Goal: Download file/media

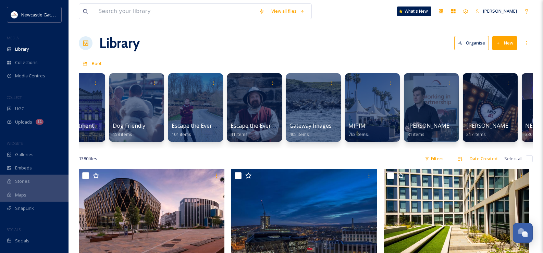
scroll to position [0, 386]
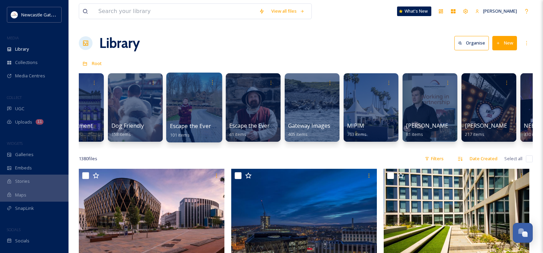
click at [195, 124] on span "Escape the Everyday 2022" at bounding box center [203, 126] width 67 height 8
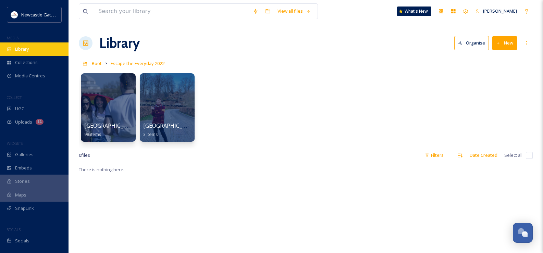
click at [28, 47] on span "Library" at bounding box center [22, 49] width 14 height 7
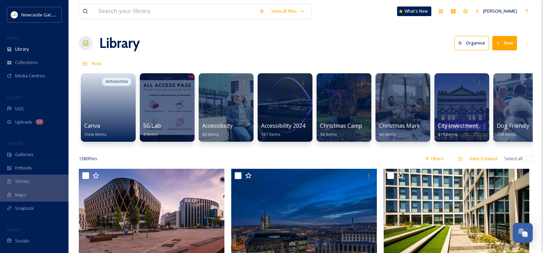
click at [452, 21] on div "View all files What's New [PERSON_NAME]" at bounding box center [306, 11] width 454 height 23
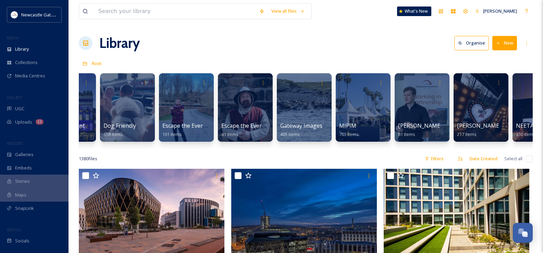
scroll to position [0, 398]
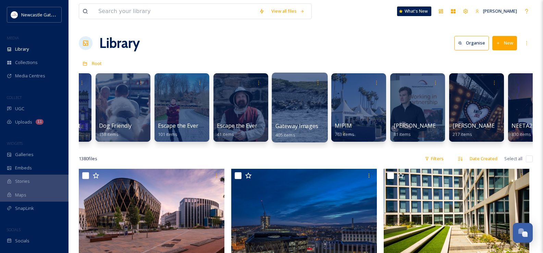
click at [299, 123] on span "Gateway Images" at bounding box center [297, 126] width 43 height 8
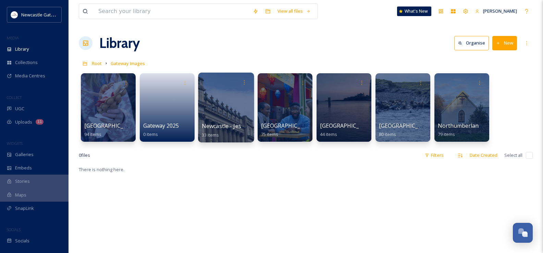
click at [237, 103] on div at bounding box center [226, 108] width 56 height 70
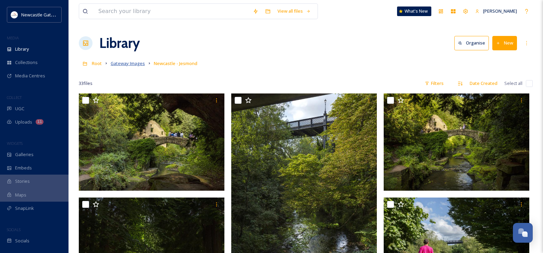
click at [134, 65] on span "Gateway Images" at bounding box center [128, 63] width 34 height 6
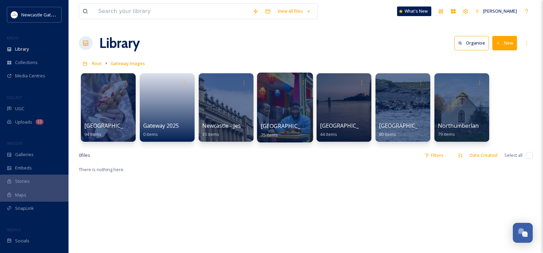
click at [285, 113] on div at bounding box center [285, 108] width 56 height 70
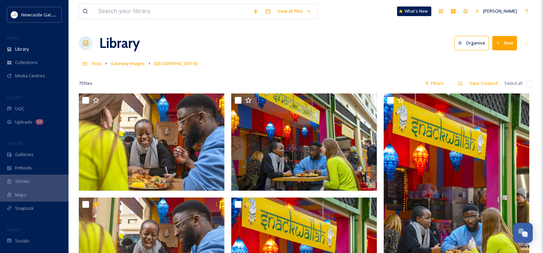
click at [532, 84] on input "checkbox" at bounding box center [529, 83] width 7 height 7
checkbox input "true"
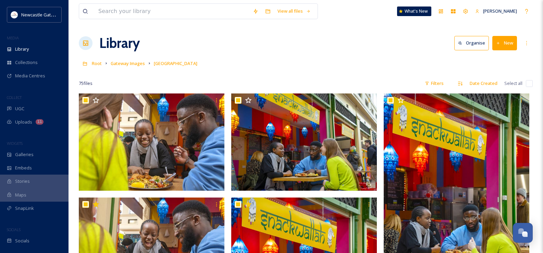
checkbox input "true"
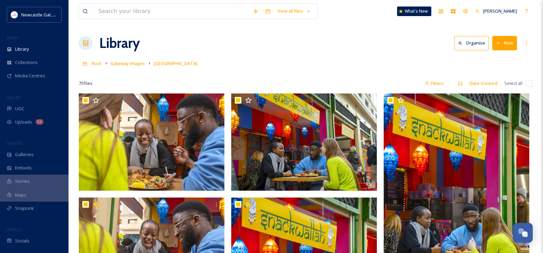
checkbox input "true"
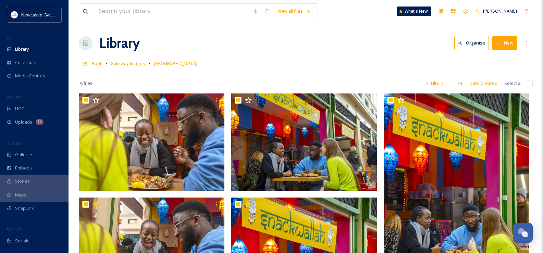
checkbox input "true"
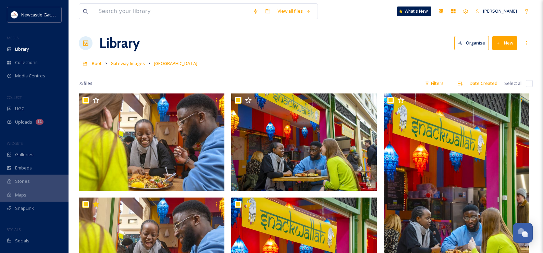
checkbox input "true"
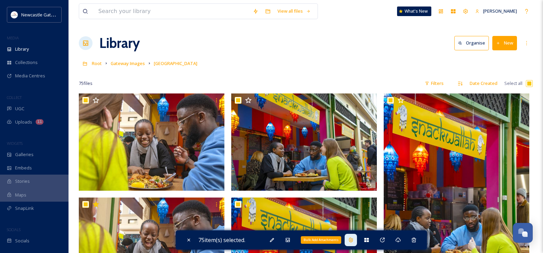
click at [350, 240] on icon at bounding box center [350, 240] width 5 height 5
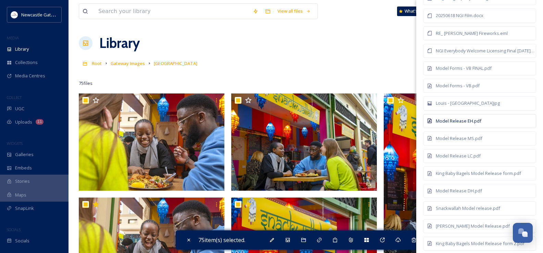
scroll to position [69, 0]
checkbox input "false"
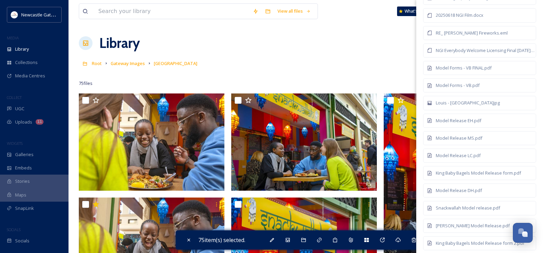
checkbox input "false"
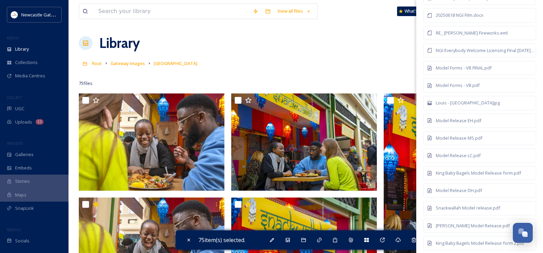
checkbox input "false"
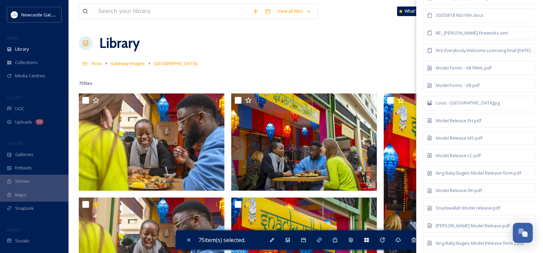
checkbox input "false"
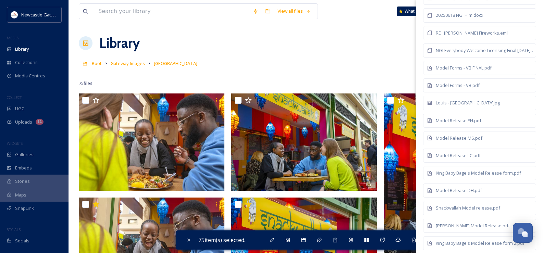
checkbox input "false"
click at [340, 48] on div "Library Organise New" at bounding box center [306, 43] width 454 height 21
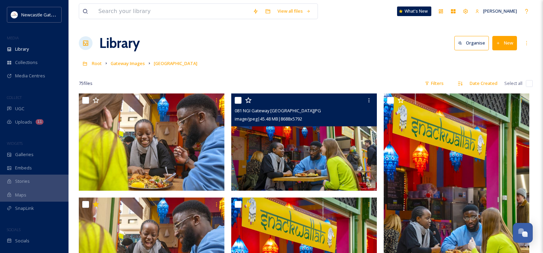
click at [335, 142] on img at bounding box center [304, 142] width 146 height 97
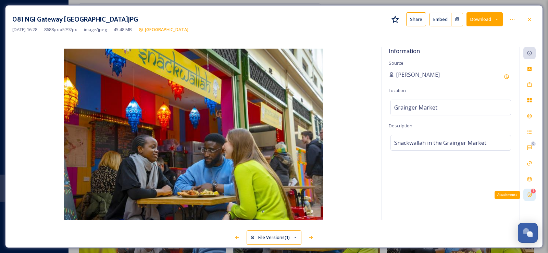
click at [532, 195] on icon at bounding box center [530, 195] width 4 height 4
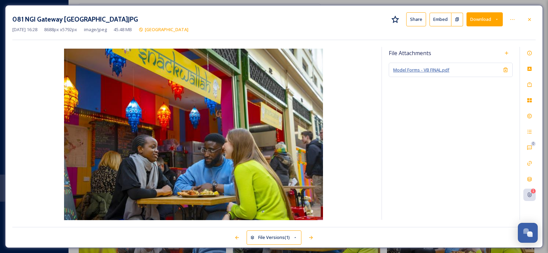
click at [436, 70] on span "Model Forms - VB FINAL.pdf" at bounding box center [422, 70] width 56 height 6
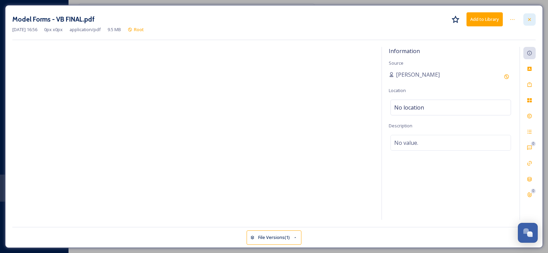
click at [530, 19] on icon at bounding box center [529, 19] width 5 height 5
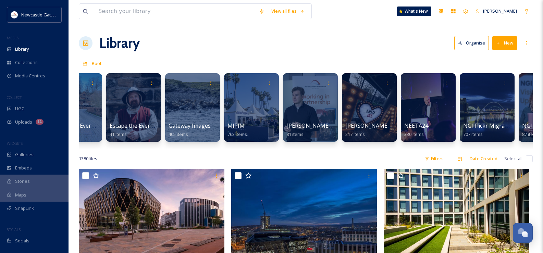
scroll to position [0, 501]
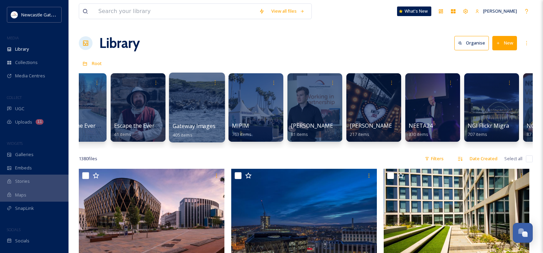
click at [205, 105] on div at bounding box center [197, 108] width 56 height 70
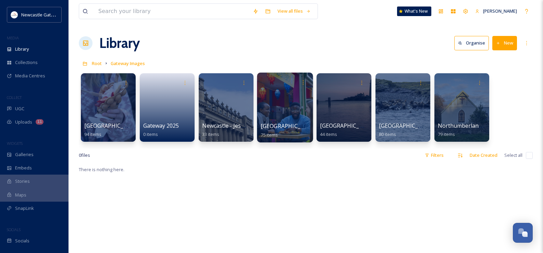
click at [291, 112] on div at bounding box center [285, 108] width 56 height 70
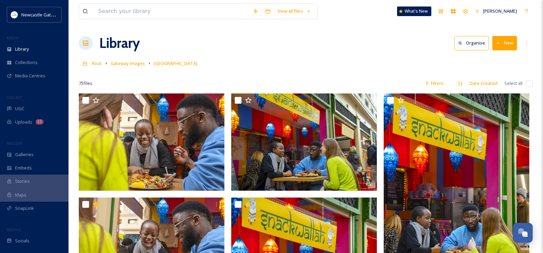
click at [524, 84] on div "75 file s Filters Date Created Select all" at bounding box center [306, 83] width 454 height 13
click at [529, 82] on input "checkbox" at bounding box center [529, 83] width 7 height 7
checkbox input "true"
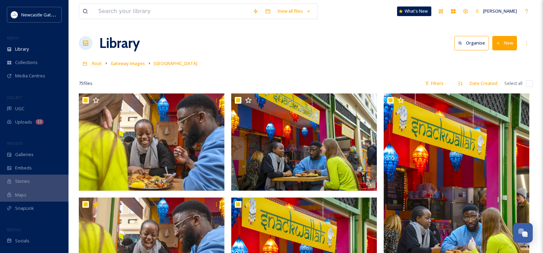
checkbox input "true"
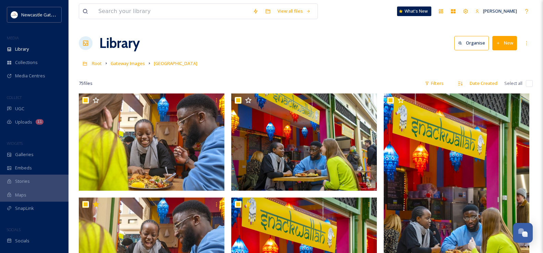
checkbox input "true"
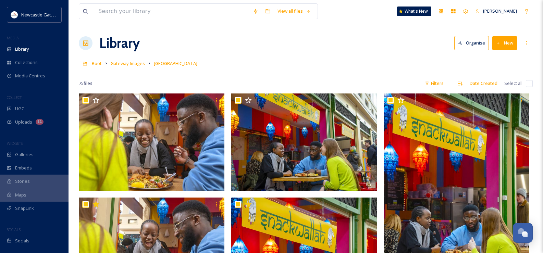
checkbox input "true"
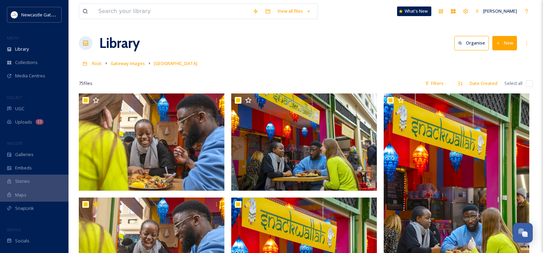
checkbox input "true"
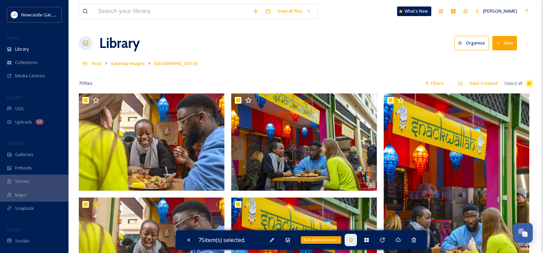
click at [350, 240] on div "Bulk Add Attachments" at bounding box center [351, 240] width 12 height 12
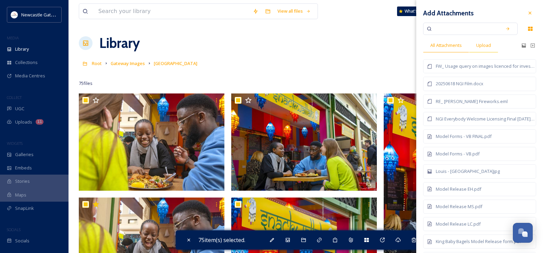
click at [484, 46] on span "Upload" at bounding box center [483, 45] width 15 height 7
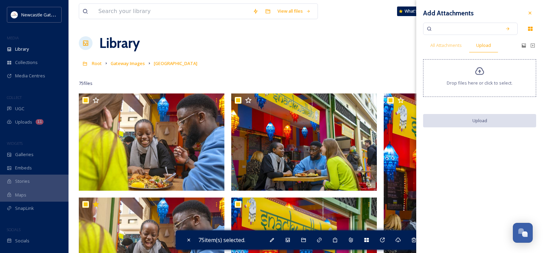
click at [481, 74] on icon at bounding box center [480, 72] width 10 height 10
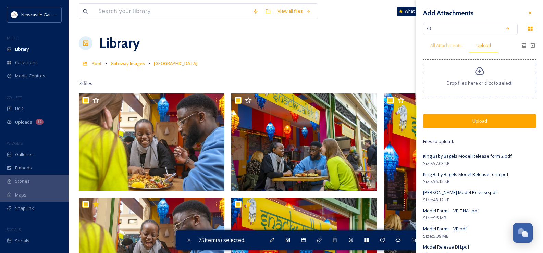
click at [495, 119] on button "Upload" at bounding box center [479, 121] width 113 height 14
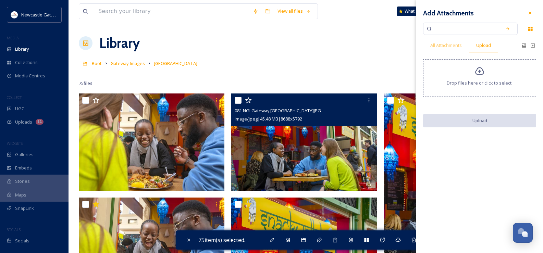
checkbox input "false"
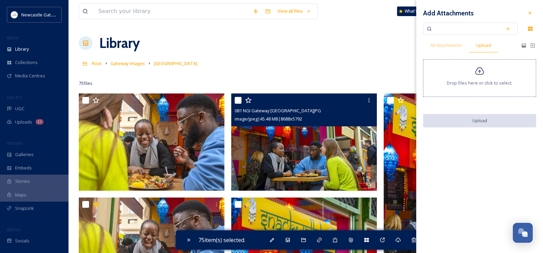
checkbox input "false"
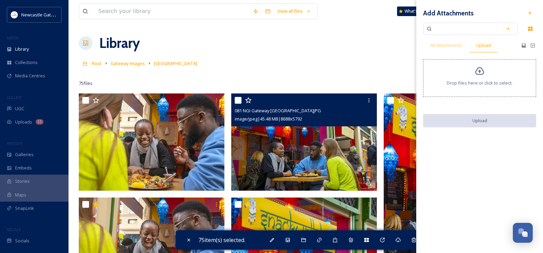
checkbox input "false"
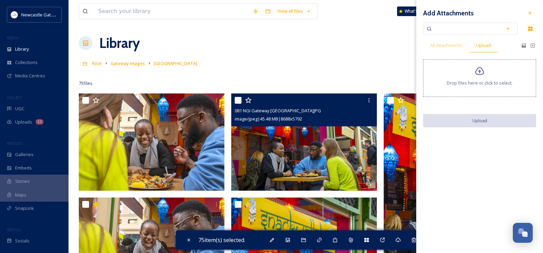
checkbox input "false"
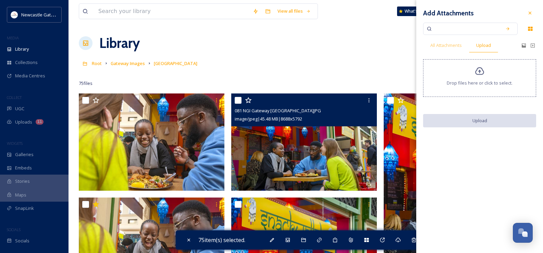
checkbox input "false"
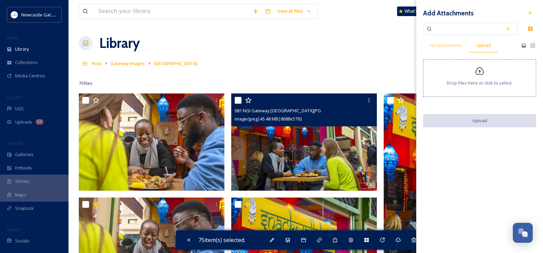
checkbox input "false"
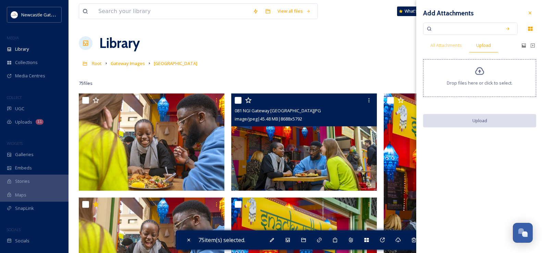
checkbox input "false"
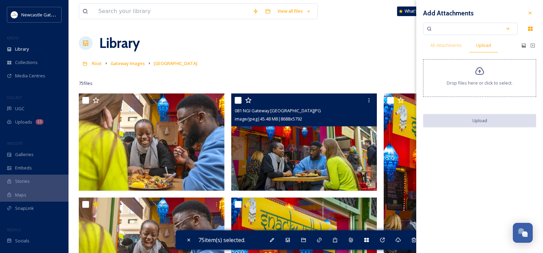
checkbox input "false"
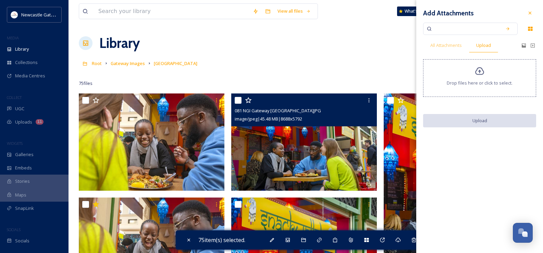
checkbox input "false"
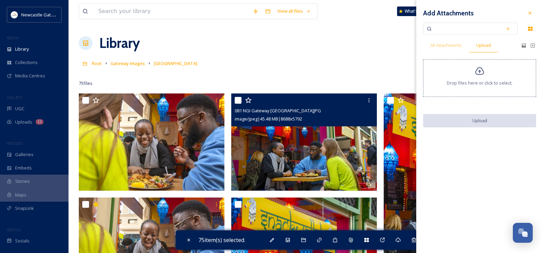
checkbox input "false"
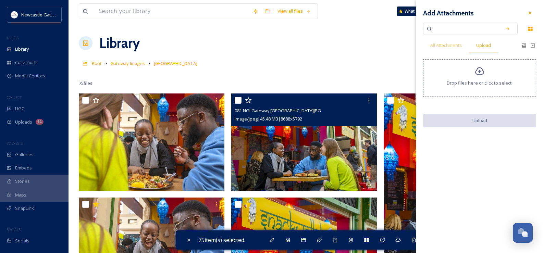
checkbox input "false"
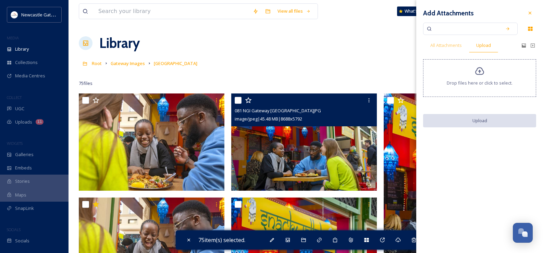
checkbox input "false"
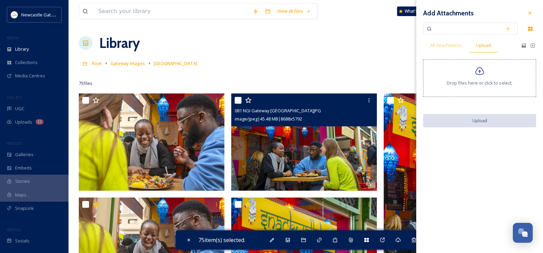
click at [277, 147] on img at bounding box center [304, 142] width 146 height 97
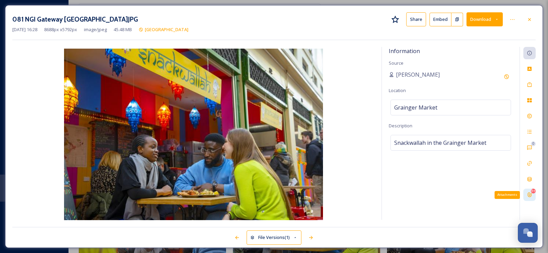
click at [531, 193] on icon at bounding box center [529, 194] width 5 height 5
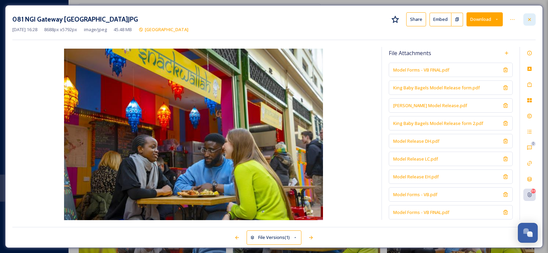
click at [533, 20] on div at bounding box center [530, 19] width 12 height 12
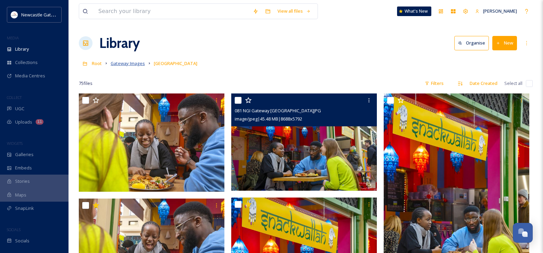
click at [123, 63] on span "Gateway Images" at bounding box center [128, 63] width 34 height 6
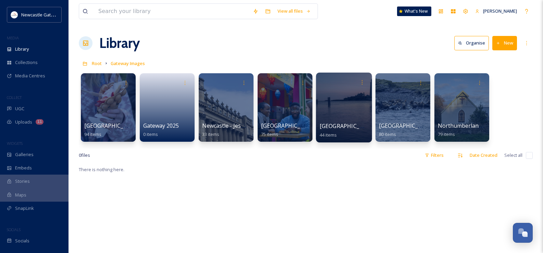
click at [344, 113] on div at bounding box center [344, 108] width 56 height 70
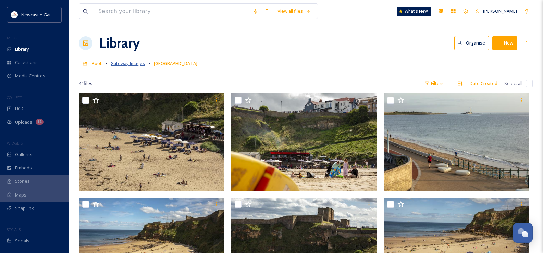
click at [130, 63] on span "Gateway Images" at bounding box center [128, 63] width 34 height 6
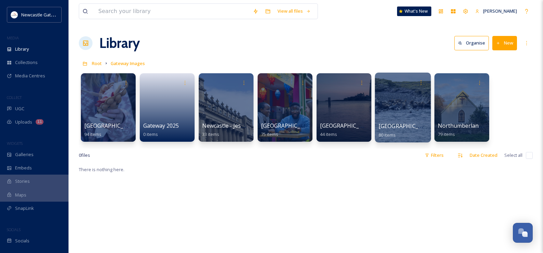
click at [404, 113] on div at bounding box center [403, 108] width 56 height 70
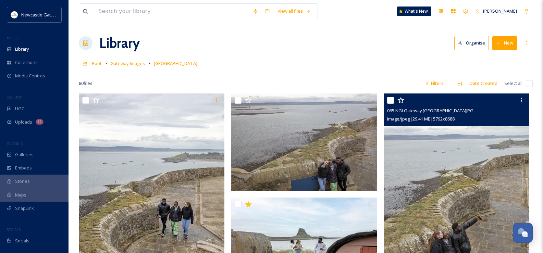
click at [464, 161] on img at bounding box center [457, 203] width 146 height 219
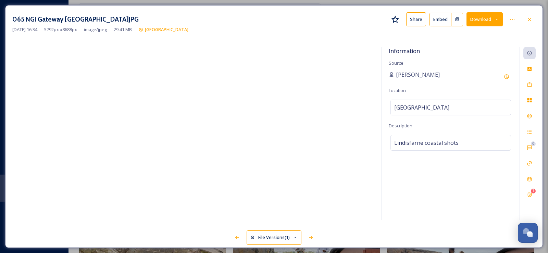
scroll to position [1270, 0]
